Goal: Register for event/course

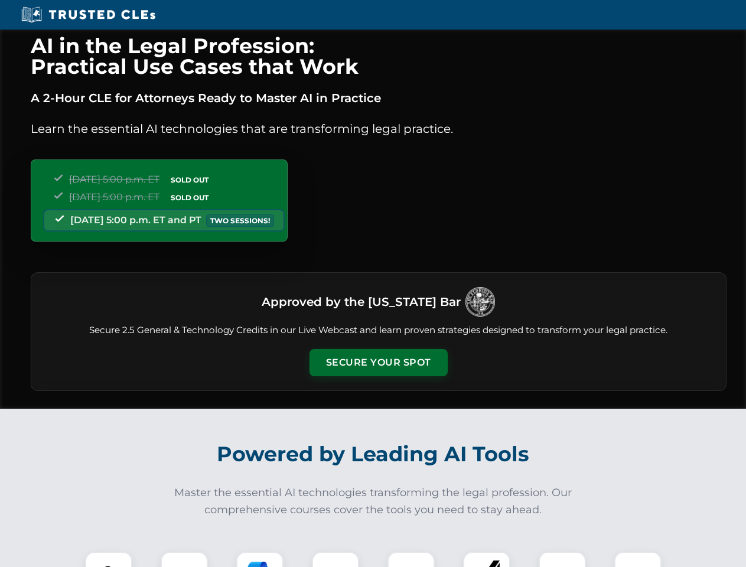
click at [378, 363] on button "Secure Your Spot" at bounding box center [379, 362] width 138 height 27
click at [109, 560] on img at bounding box center [109, 576] width 34 height 34
click at [184, 560] on div at bounding box center [184, 575] width 47 height 47
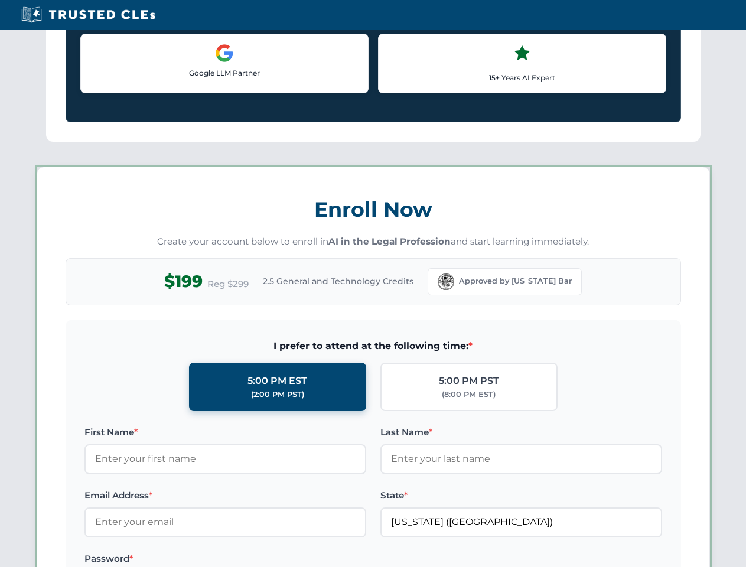
click at [336, 560] on label "Password *" at bounding box center [226, 559] width 282 height 14
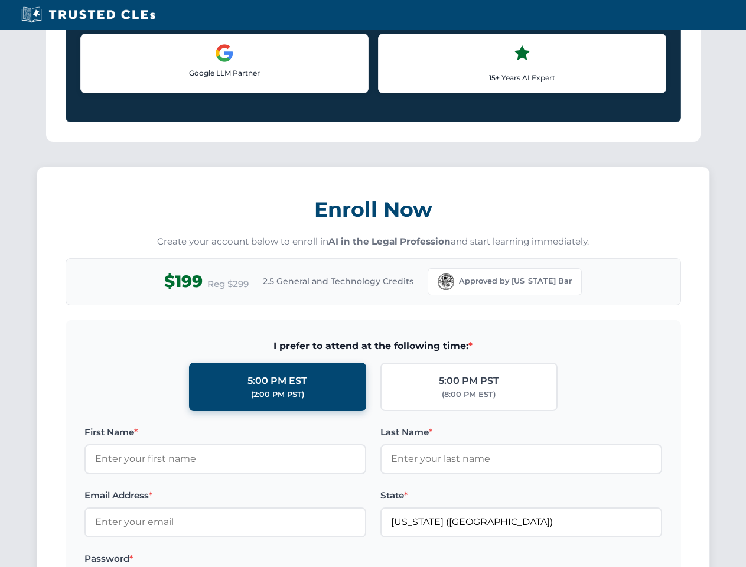
scroll to position [1160, 0]
